Goal: Complete application form

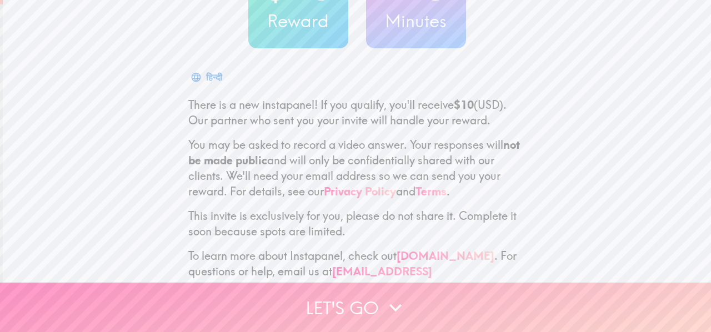
scroll to position [137, 0]
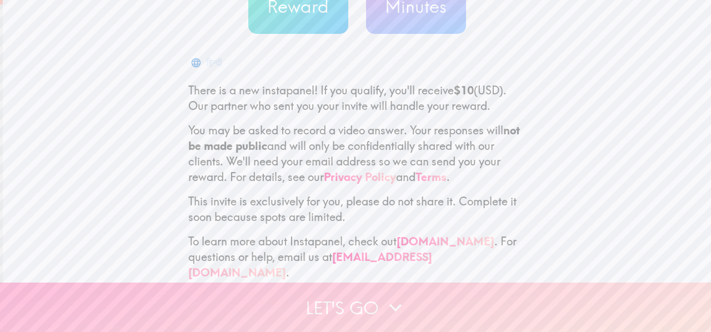
click at [391, 308] on icon "button" at bounding box center [395, 308] width 12 height 8
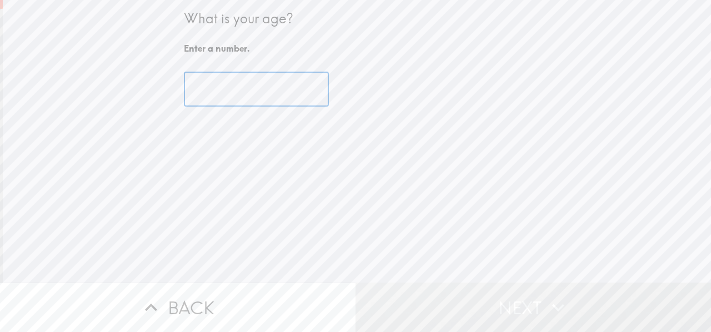
click at [213, 88] on input "number" at bounding box center [256, 89] width 145 height 34
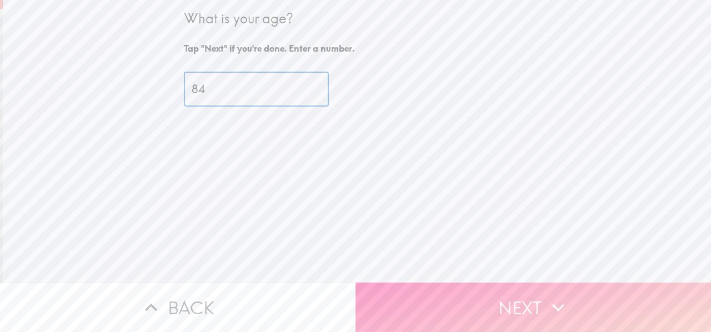
type input "84"
click at [508, 304] on button "Next" at bounding box center [532, 307] width 355 height 49
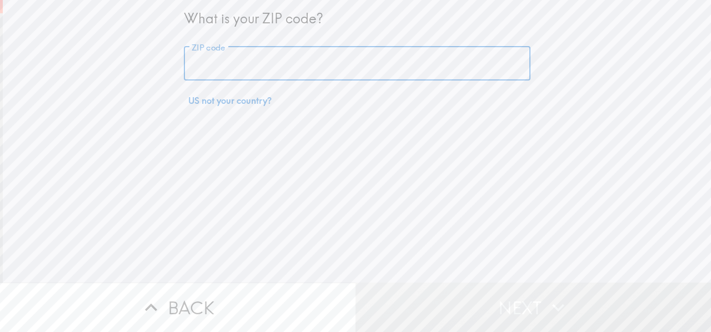
click at [304, 62] on input "ZIP code" at bounding box center [357, 64] width 347 height 34
type input "97006"
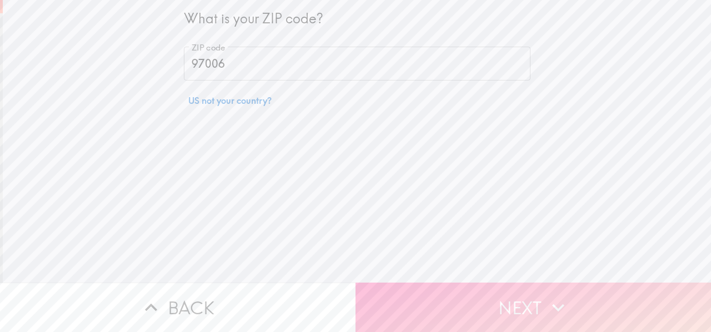
click at [486, 294] on button "Next" at bounding box center [532, 307] width 355 height 49
